Goal: Task Accomplishment & Management: Use online tool/utility

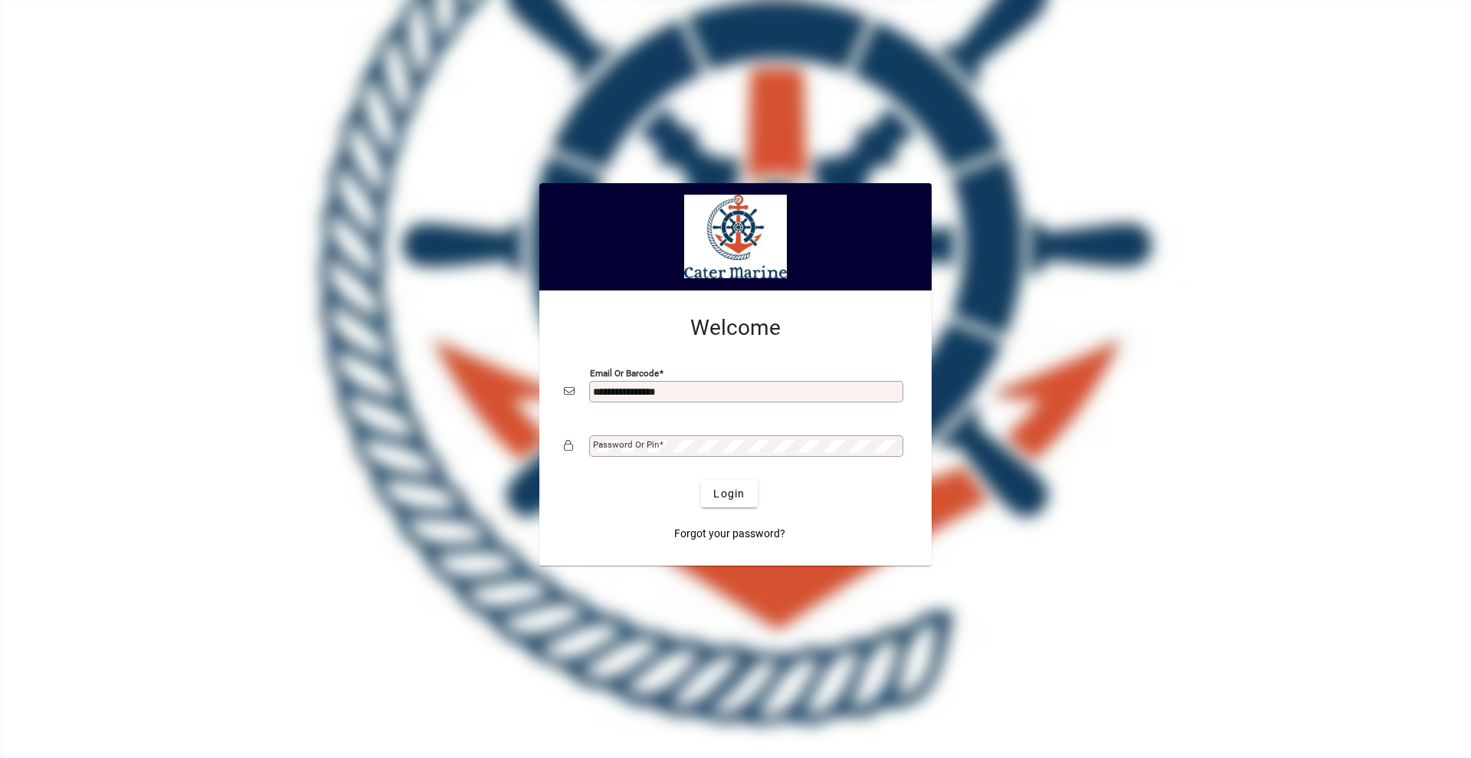
type input "**********"
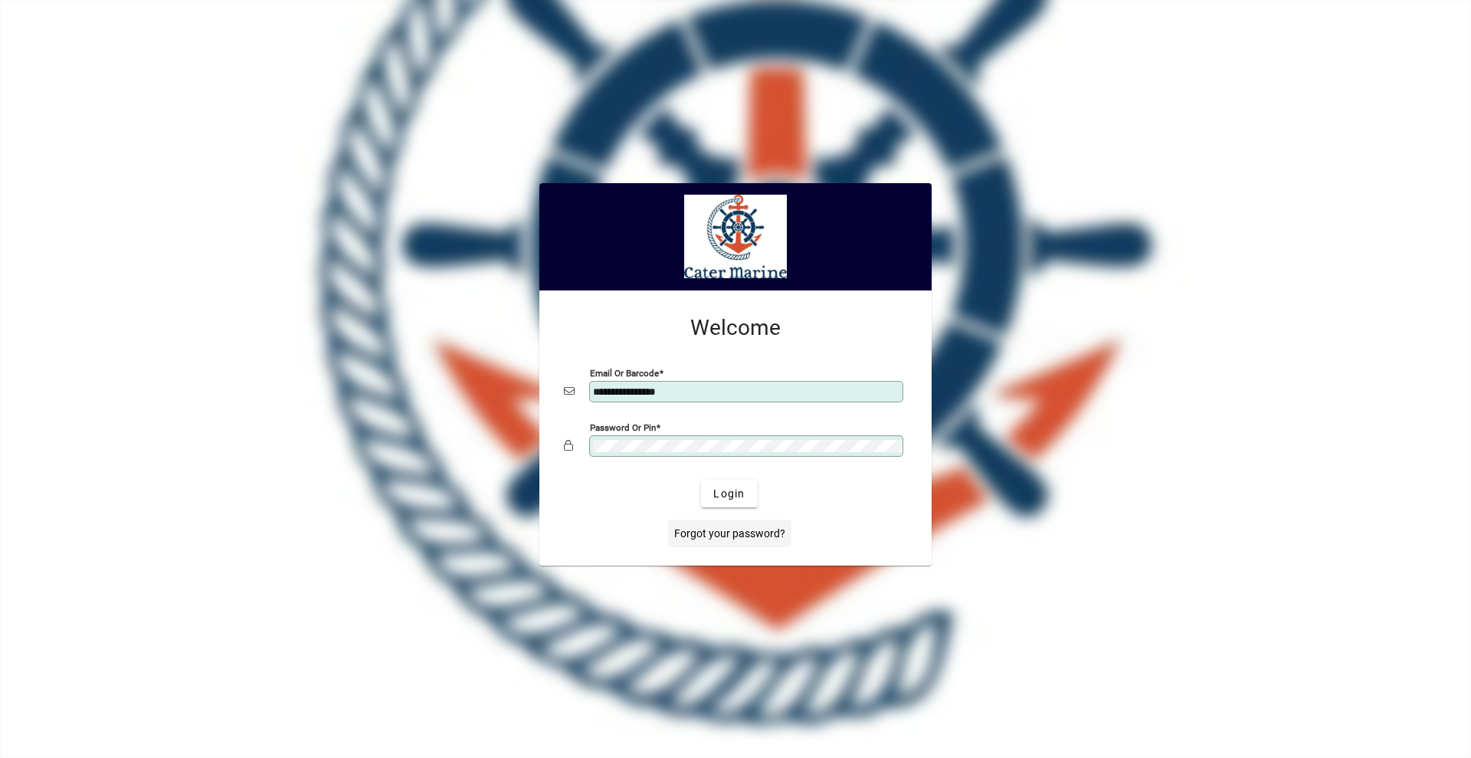
click at [701, 480] on button "Login" at bounding box center [729, 494] width 56 height 28
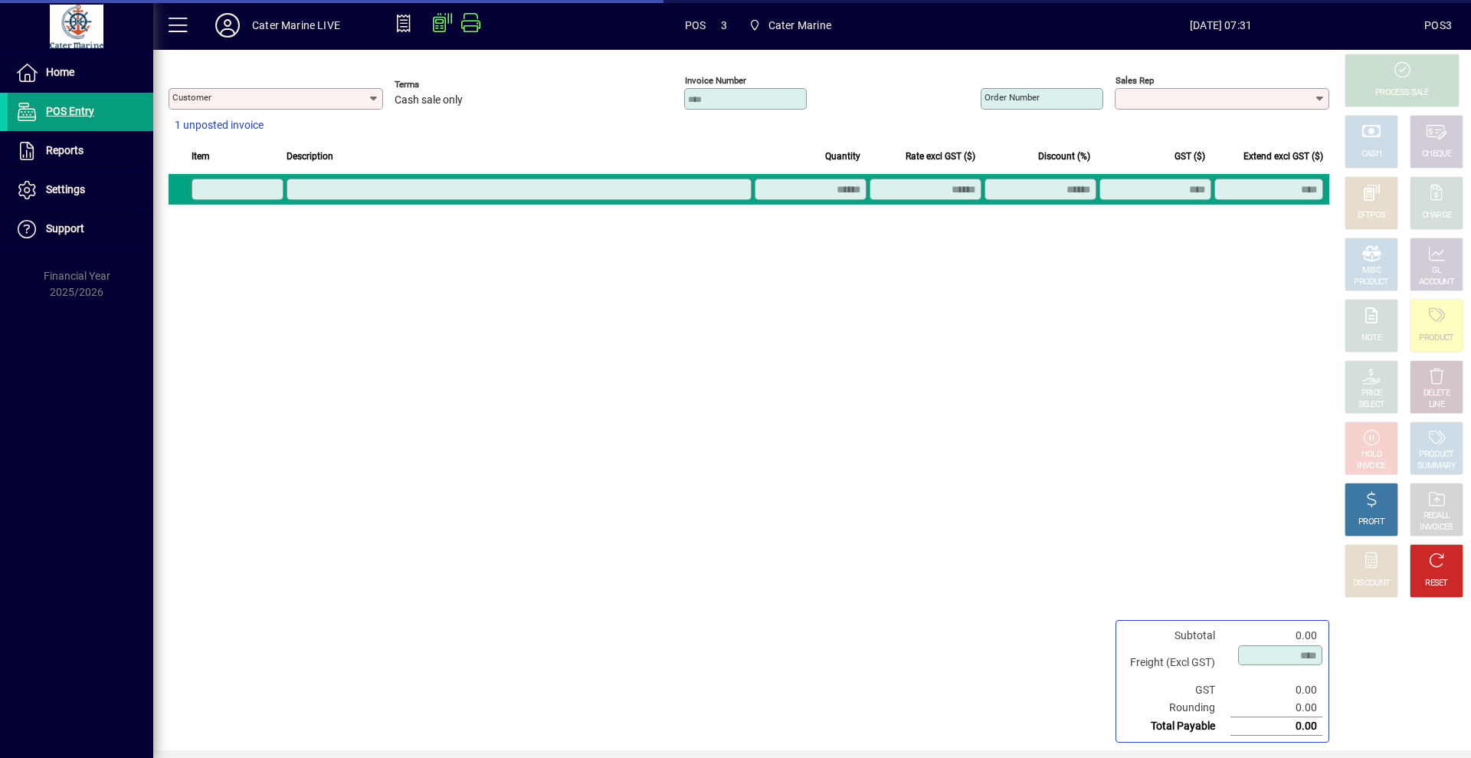
type input "**********"
